Goal: Go to known website: Go to known website

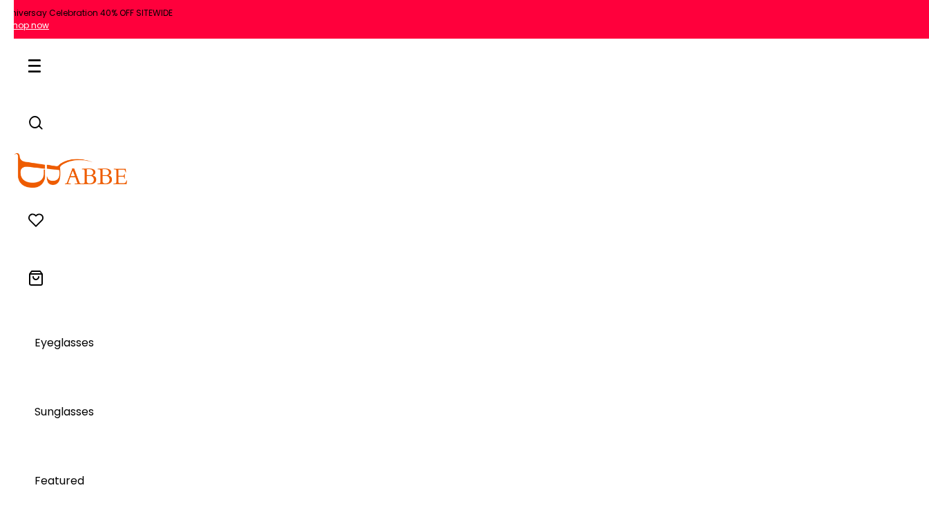
scroll to position [13437, 0]
